Goal: Navigation & Orientation: Find specific page/section

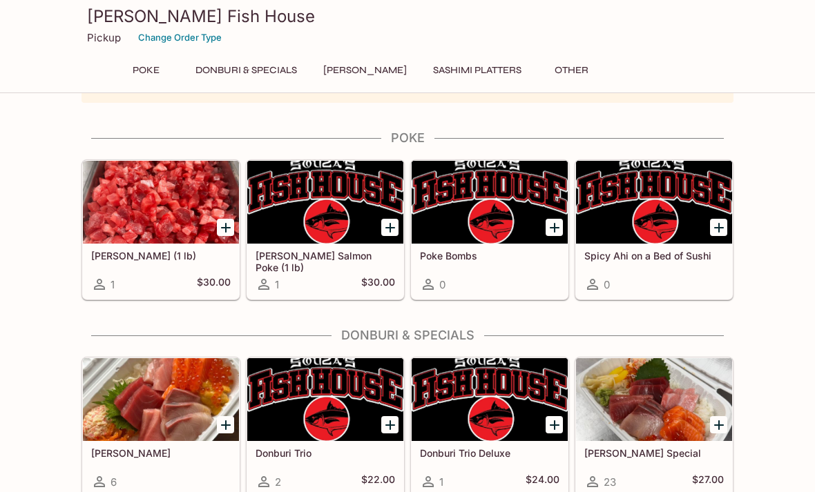
scroll to position [52, 0]
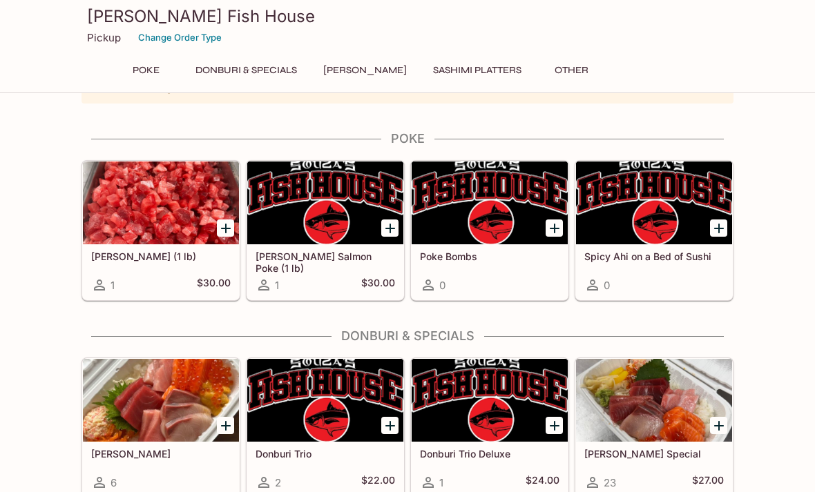
click at [263, 284] on icon at bounding box center [263, 285] width 11 height 11
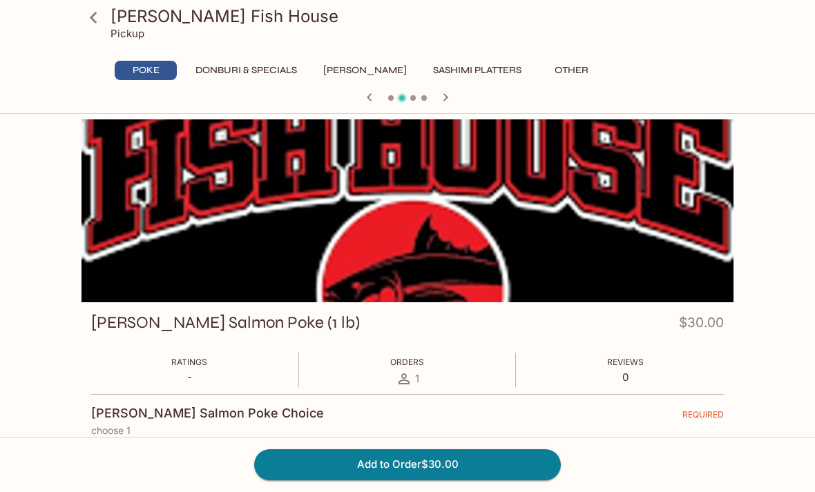
click at [91, 17] on icon at bounding box center [93, 17] width 7 height 11
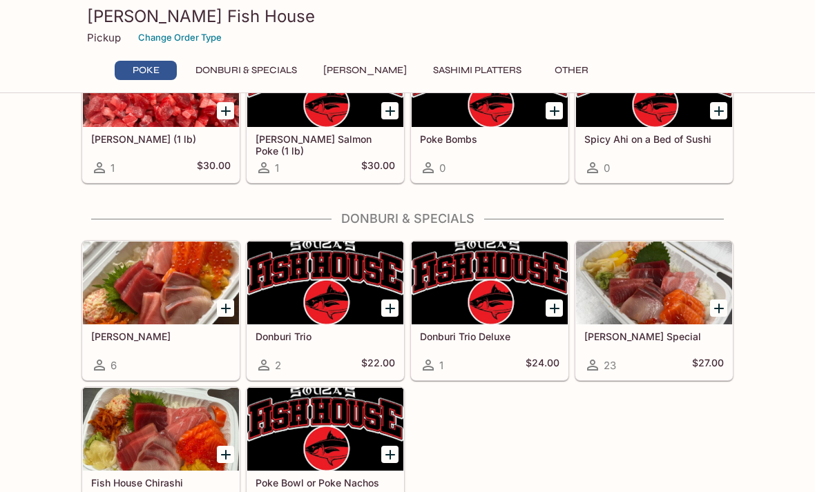
scroll to position [169, 0]
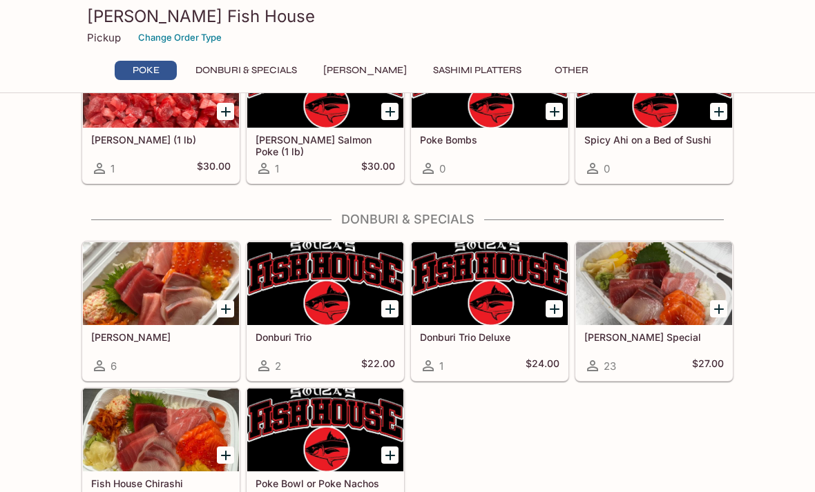
click at [178, 289] on div at bounding box center [161, 283] width 156 height 83
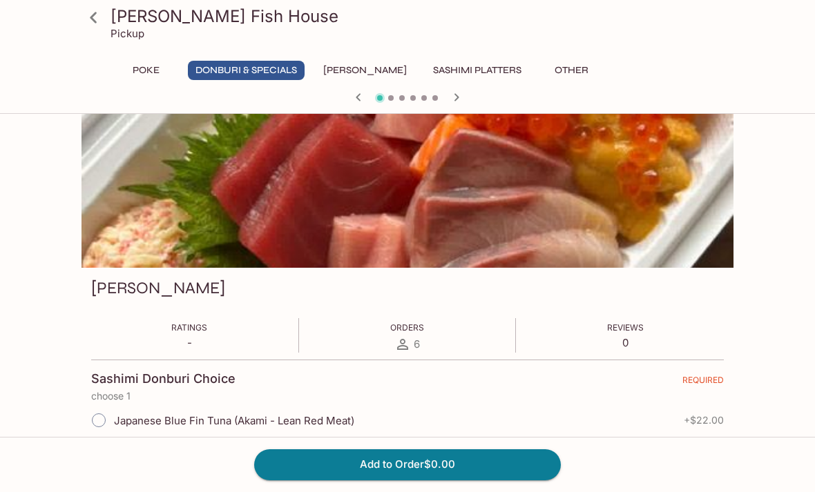
scroll to position [12, 0]
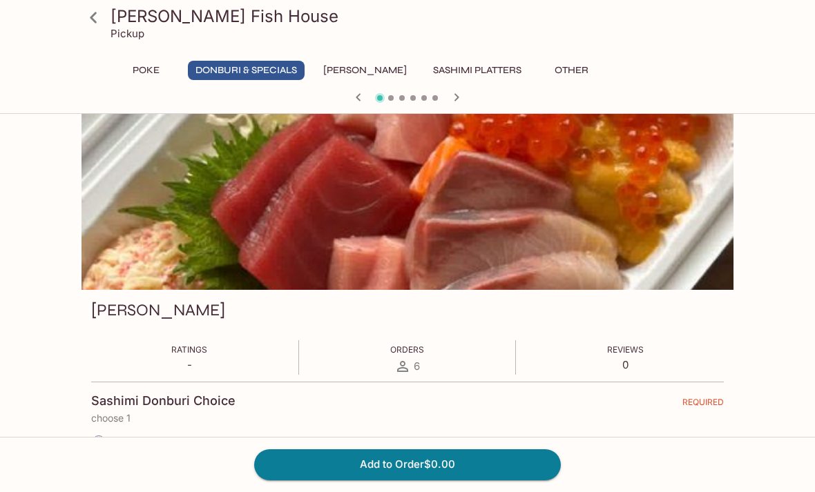
click at [98, 19] on icon at bounding box center [93, 18] width 24 height 24
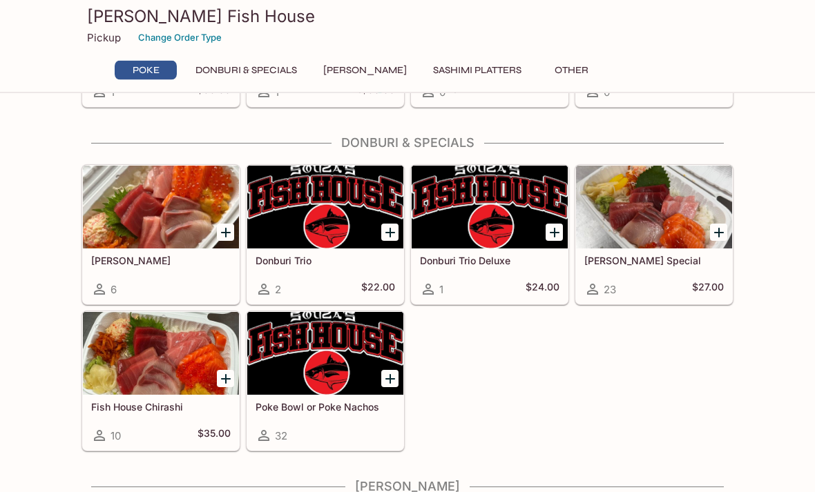
scroll to position [314, 0]
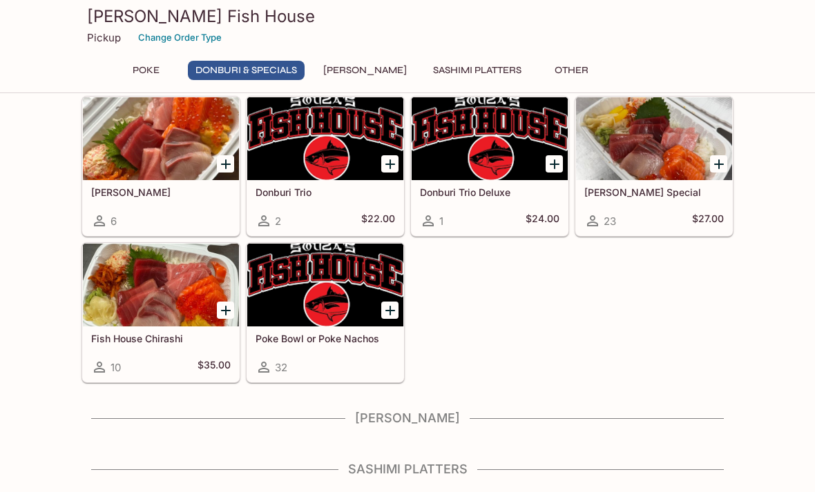
click at [128, 276] on div at bounding box center [161, 285] width 156 height 83
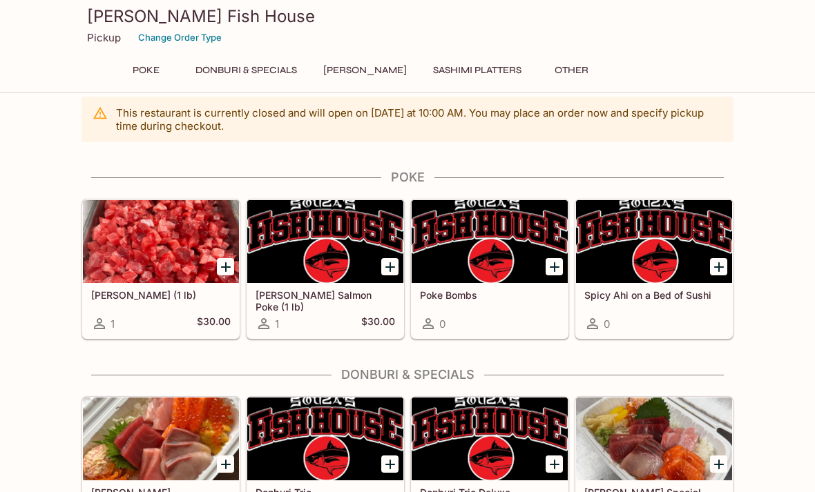
scroll to position [13, 0]
click at [177, 243] on div at bounding box center [161, 242] width 156 height 83
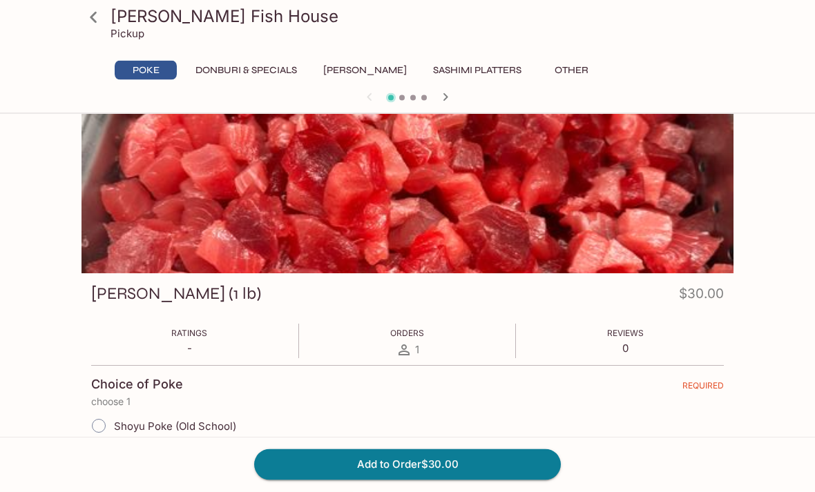
scroll to position [82, 0]
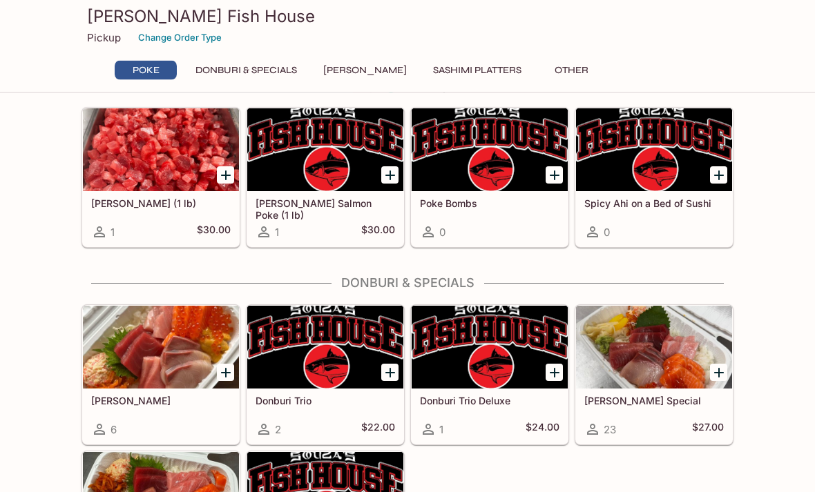
scroll to position [106, 0]
click at [513, 155] on div at bounding box center [490, 149] width 156 height 83
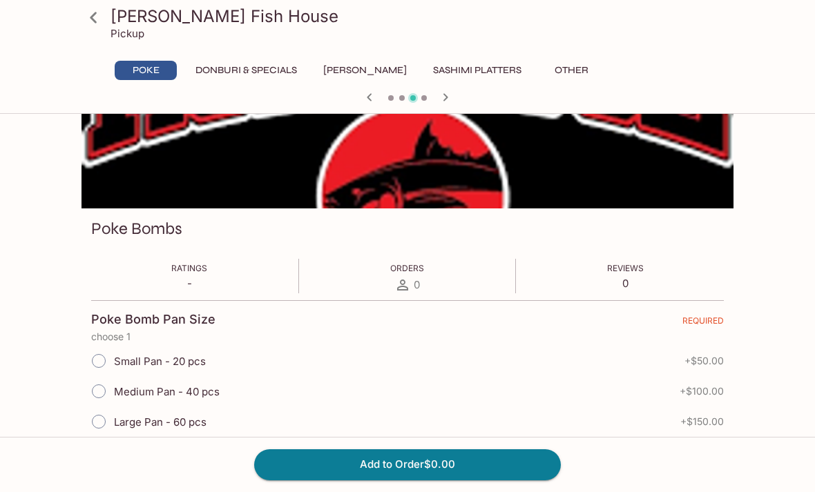
scroll to position [113, 0]
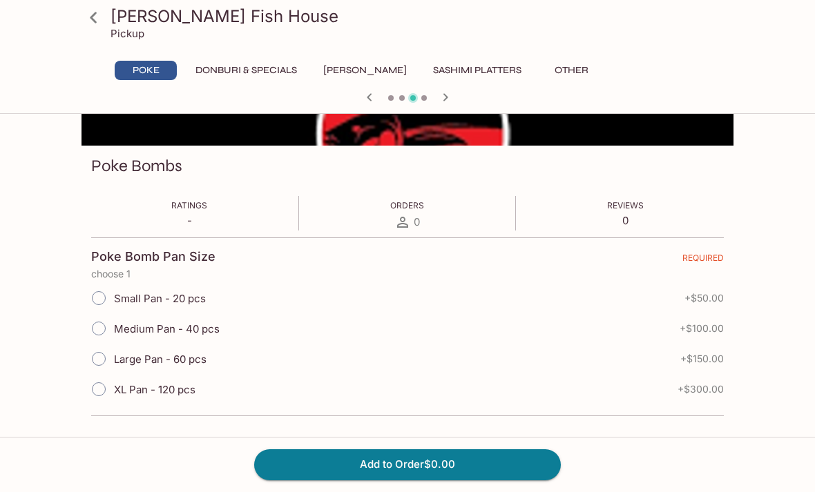
scroll to position [150, 0]
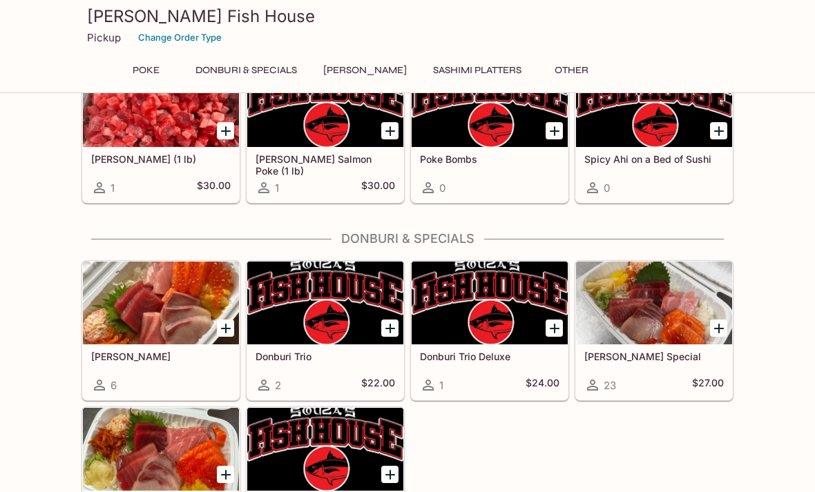
click at [670, 133] on div at bounding box center [654, 105] width 156 height 83
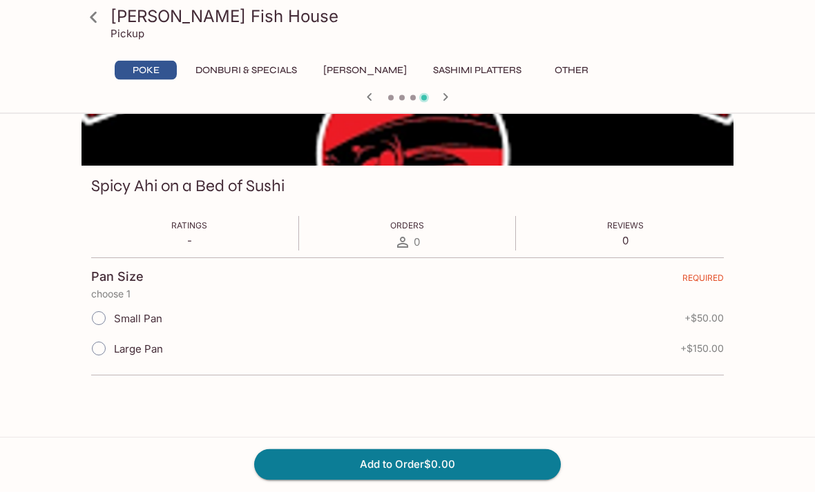
scroll to position [132, 0]
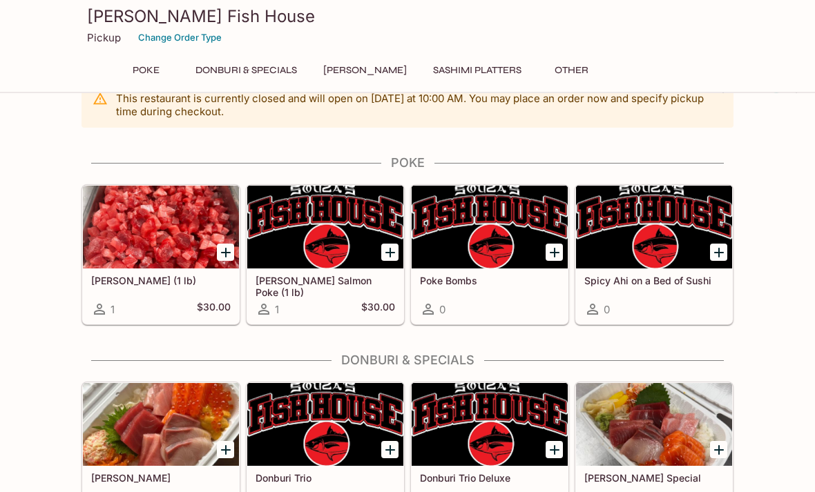
scroll to position [28, 0]
click at [352, 222] on div at bounding box center [325, 227] width 156 height 83
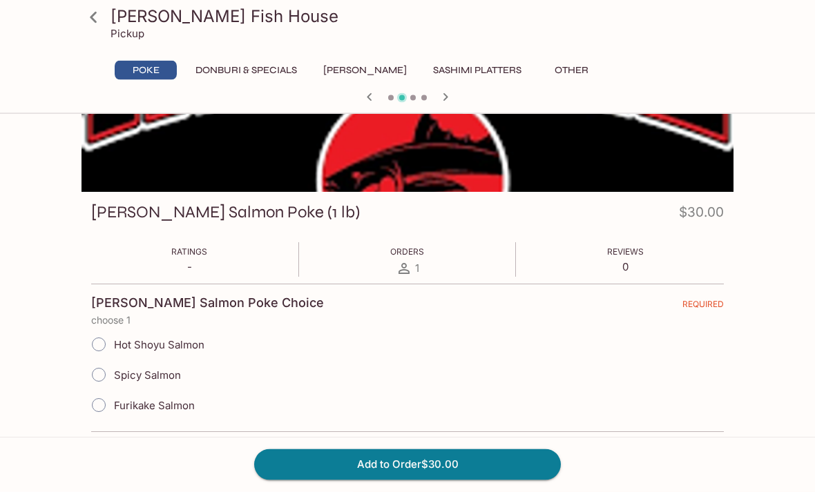
scroll to position [113, 0]
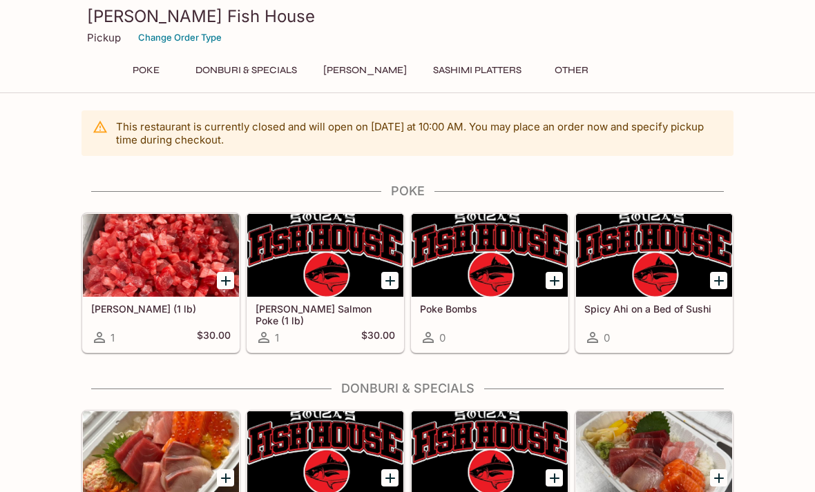
click at [336, 58] on div "[PERSON_NAME] Fish House Pickup Change Order Type Poke Donburi & Specials Sushi…" at bounding box center [407, 44] width 663 height 88
click at [356, 68] on button "[PERSON_NAME]" at bounding box center [365, 70] width 99 height 19
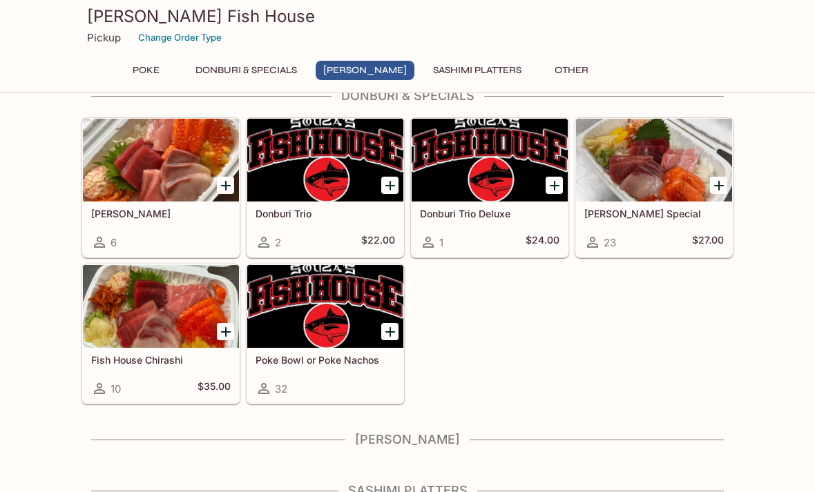
scroll to position [358, 0]
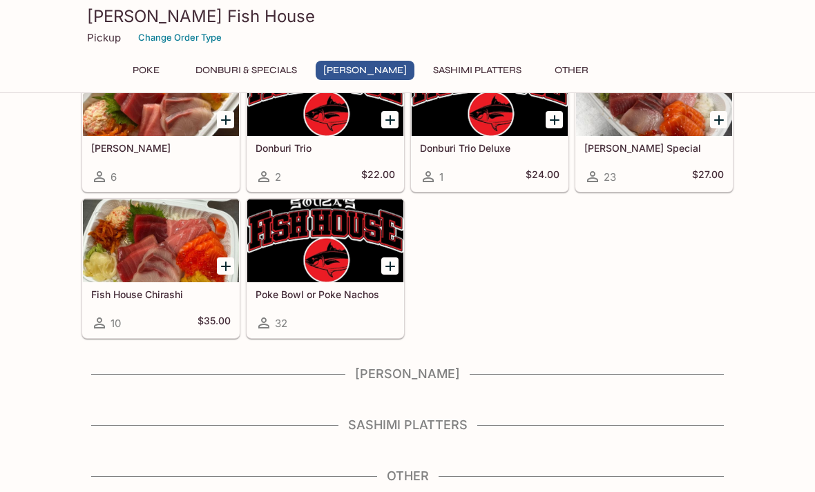
click at [465, 70] on button "Sashimi Platters" at bounding box center [477, 70] width 104 height 19
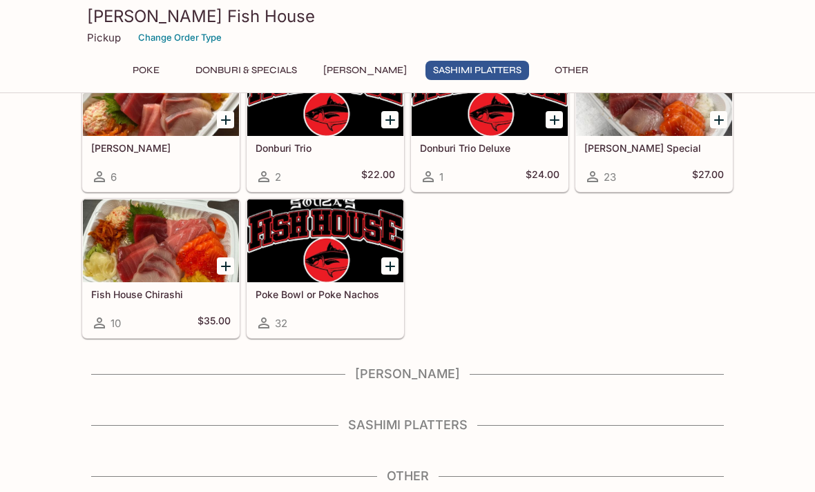
click at [561, 66] on button "Other" at bounding box center [571, 70] width 62 height 19
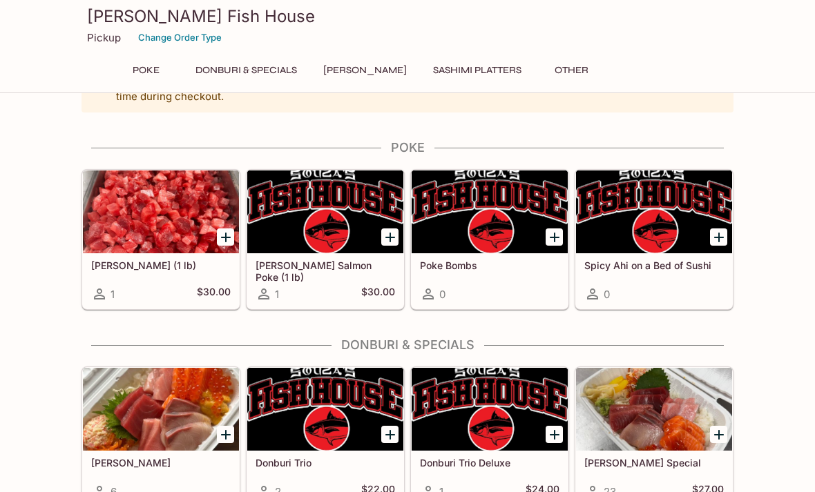
scroll to position [0, 0]
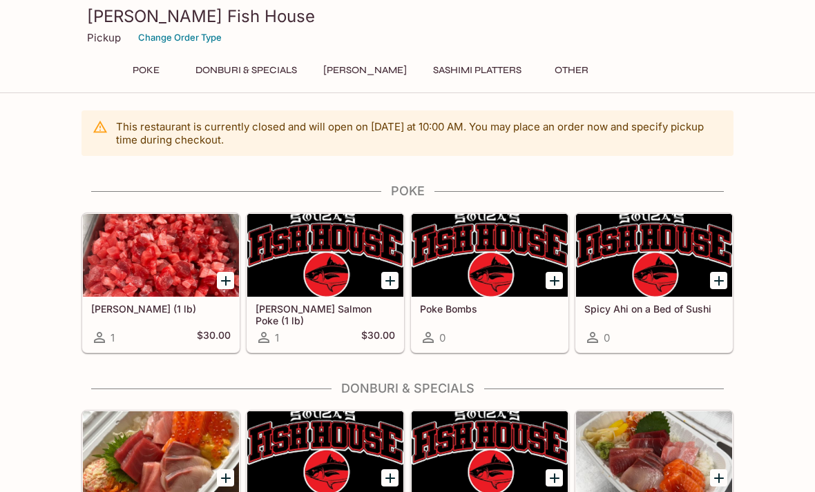
click at [202, 38] on button "Change Order Type" at bounding box center [180, 37] width 96 height 21
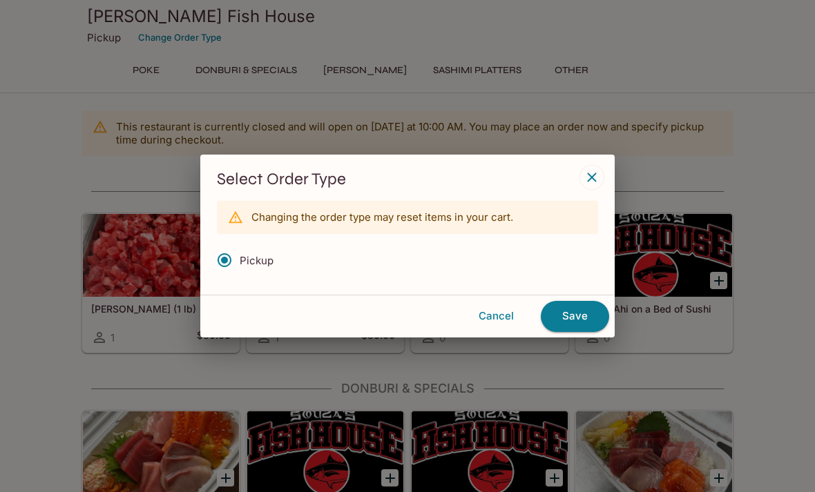
click at [583, 180] on button "button" at bounding box center [591, 177] width 23 height 23
